Goal: Task Accomplishment & Management: Complete application form

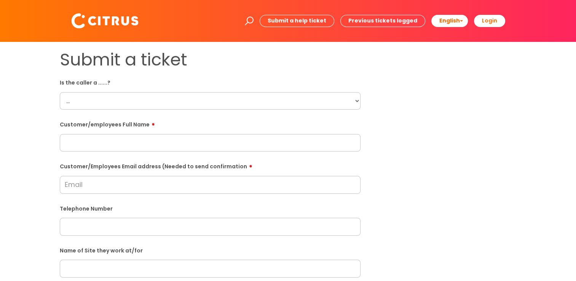
click at [345, 103] on select "... Citrus Customer Citrus Employee [DEMOGRAPHIC_DATA] Supplier" at bounding box center [210, 101] width 301 height 18
click at [405, 120] on div "Submit a ticket Is the caller a ......? ... Citrus Customer Citrus Employee [DE…" at bounding box center [288, 269] width 469 height 439
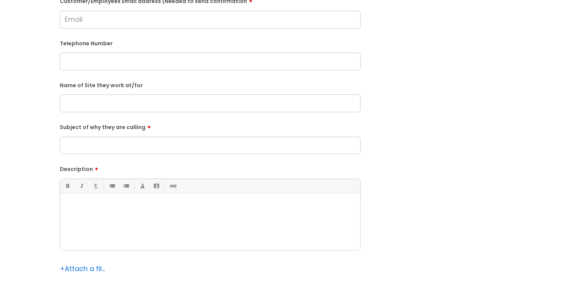
scroll to position [152, 0]
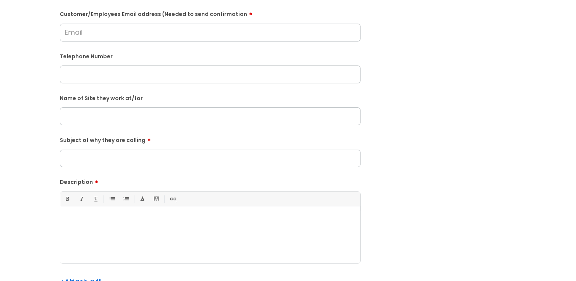
drag, startPoint x: 142, startPoint y: 123, endPoint x: 144, endPoint y: 118, distance: 5.1
click at [142, 122] on input "text" at bounding box center [210, 116] width 301 height 18
type input "F"
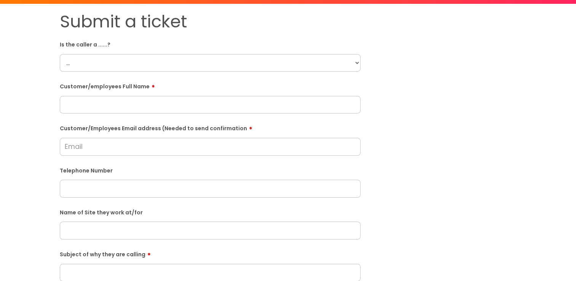
scroll to position [0, 0]
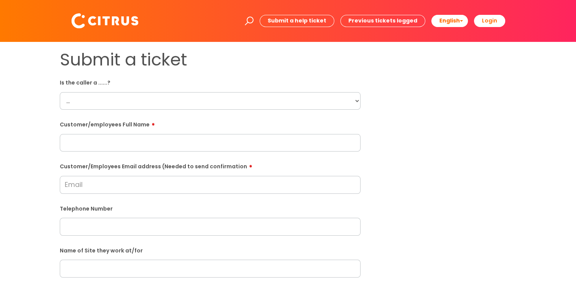
click at [208, 99] on select "... Citrus Customer Citrus Employee [DEMOGRAPHIC_DATA] Supplier" at bounding box center [210, 101] width 301 height 18
select select "Citrus Employee"
click at [60, 92] on select "... Citrus Customer Citrus Employee [DEMOGRAPHIC_DATA] Supplier" at bounding box center [210, 101] width 301 height 18
click at [205, 143] on input "text" at bounding box center [210, 143] width 301 height 18
drag, startPoint x: 453, startPoint y: 122, endPoint x: 568, endPoint y: 90, distance: 119.6
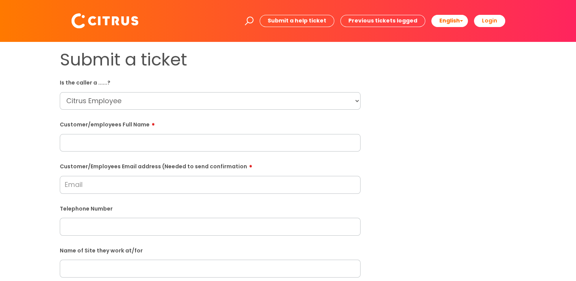
click at [454, 122] on div "Submit a ticket Is the caller a ......? ... Citrus Customer Citrus Employee [DE…" at bounding box center [288, 269] width 469 height 439
click at [97, 139] on input "text" at bounding box center [210, 143] width 301 height 18
paste input "[PERSON_NAME]"
type input "[PERSON_NAME]"
click at [122, 188] on input "Customer/Employees Email address (Needed to send confirmation" at bounding box center [210, 185] width 301 height 18
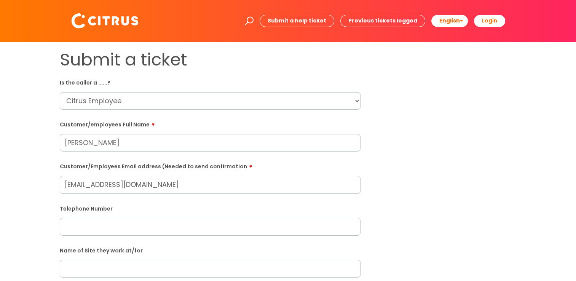
type input "[EMAIL_ADDRESS][DOMAIN_NAME]"
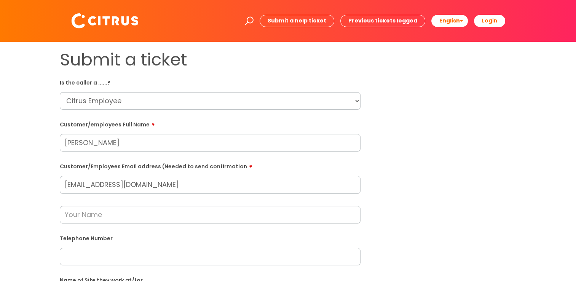
scroll to position [38, 0]
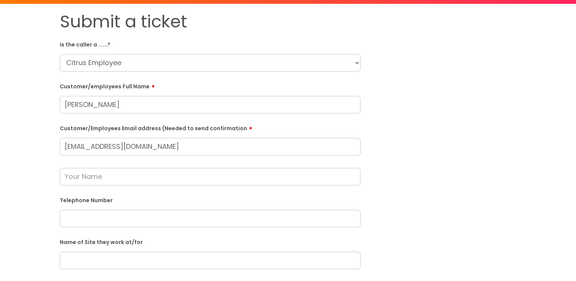
click at [111, 217] on input "text" at bounding box center [210, 219] width 301 height 18
paste input "07777236884"
type input "07777236884"
click at [112, 176] on input "text" at bounding box center [210, 177] width 301 height 18
type input "[PERSON_NAME]"
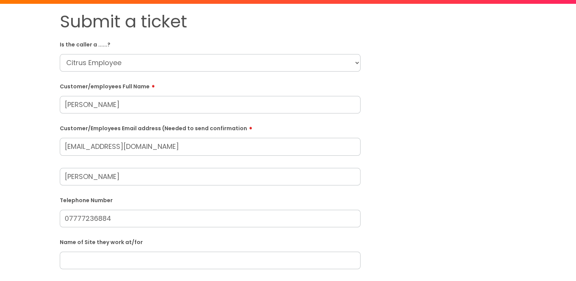
click at [18, 175] on div "Submit a ticket Is the caller a ......? ... Citrus Customer Citrus Employee [DE…" at bounding box center [288, 245] width 561 height 469
drag, startPoint x: 91, startPoint y: 184, endPoint x: 22, endPoint y: 176, distance: 69.7
click at [21, 178] on div "Submit a ticket Is the caller a ......? ... Citrus Customer Citrus Employee [DE…" at bounding box center [288, 245] width 561 height 469
type input "[PERSON_NAME]"
click at [23, 176] on div "Submit a ticket Is the caller a ......? ... Citrus Customer Citrus Employee [DE…" at bounding box center [288, 245] width 561 height 469
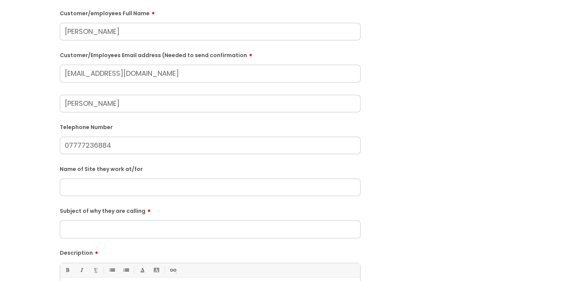
scroll to position [114, 0]
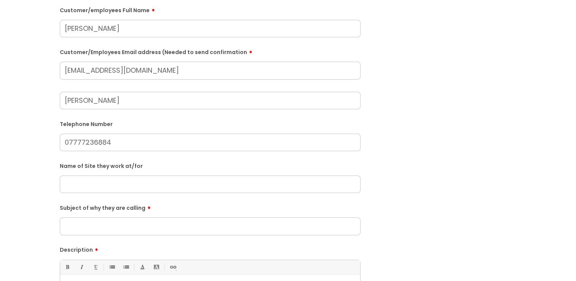
click at [96, 185] on input "text" at bounding box center [210, 185] width 301 height 18
type input "Fort"
